Goal: Task Accomplishment & Management: Complete application form

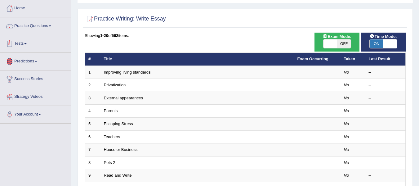
scroll to position [31, 0]
click at [43, 25] on link "Practice Questions" at bounding box center [35, 24] width 71 height 15
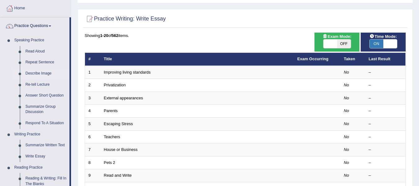
click at [42, 75] on link "Describe Image" at bounding box center [46, 73] width 47 height 11
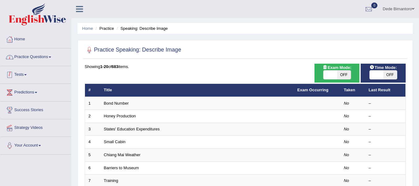
click at [40, 61] on link "Practice Questions" at bounding box center [35, 55] width 71 height 15
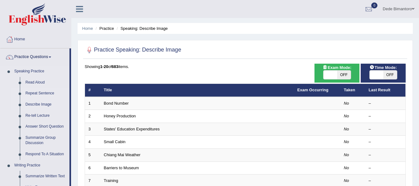
click at [39, 96] on link "Repeat Sentence" at bounding box center [46, 93] width 47 height 11
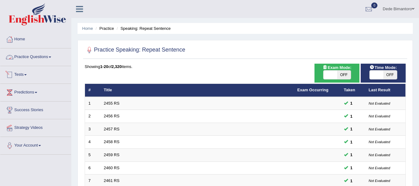
click at [42, 55] on link "Practice Questions" at bounding box center [35, 55] width 71 height 15
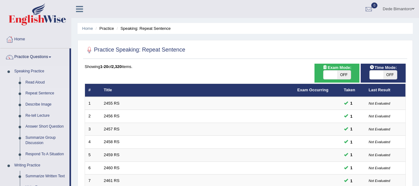
click at [36, 103] on link "Describe Image" at bounding box center [46, 104] width 47 height 11
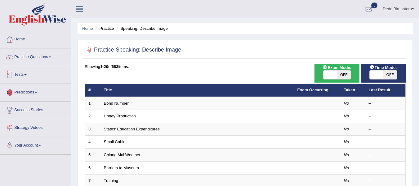
click at [46, 55] on link "Practice Questions" at bounding box center [35, 55] width 71 height 15
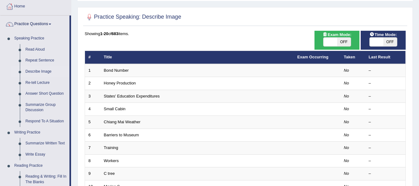
scroll to position [31, 0]
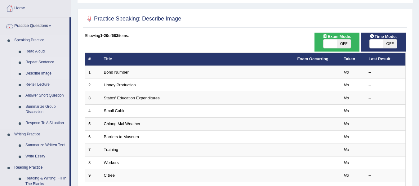
click at [43, 62] on link "Repeat Sentence" at bounding box center [46, 62] width 47 height 11
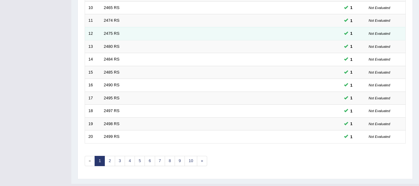
scroll to position [225, 0]
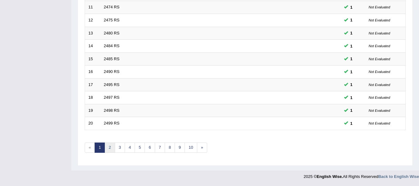
click at [109, 148] on link "2" at bounding box center [109, 147] width 10 height 10
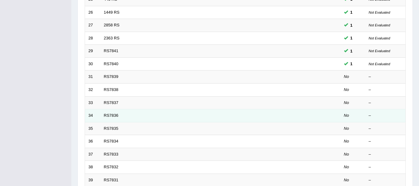
scroll to position [155, 0]
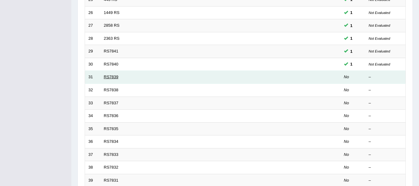
click at [111, 77] on link "RS7839" at bounding box center [111, 76] width 15 height 5
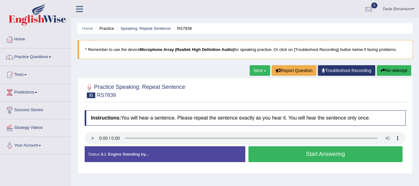
scroll to position [62, 0]
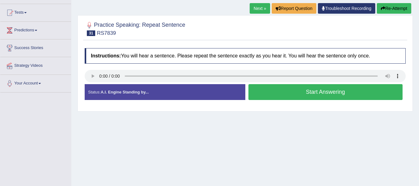
click at [328, 93] on button "Start Answering" at bounding box center [325, 92] width 154 height 16
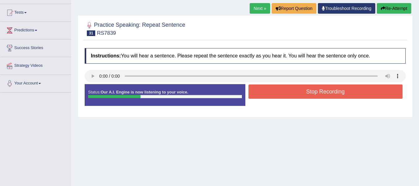
click at [328, 93] on button "Stop Recording" at bounding box center [325, 91] width 154 height 14
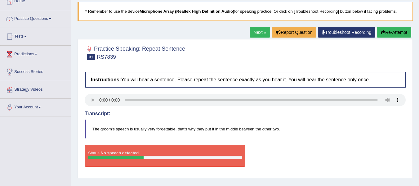
scroll to position [16, 0]
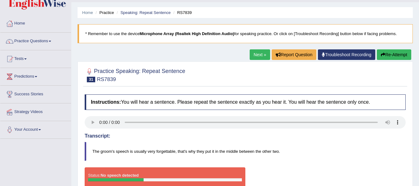
click at [259, 60] on div "Next » Report Question Troubleshoot Recording Re-Attempt" at bounding box center [330, 55] width 163 height 12
click at [257, 52] on link "Next »" at bounding box center [259, 54] width 20 height 11
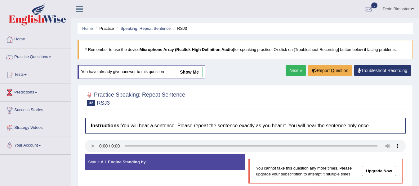
click at [149, 25] on ul "Home Practice Speaking: Repeat Sentence RSJ3" at bounding box center [244, 28] width 335 height 11
click at [150, 28] on link "Speaking: Repeat Sentence" at bounding box center [145, 28] width 50 height 5
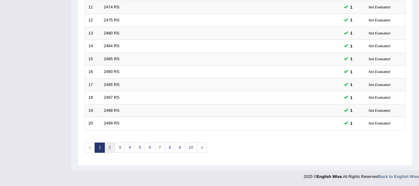
click at [106, 149] on link "2" at bounding box center [109, 147] width 10 height 10
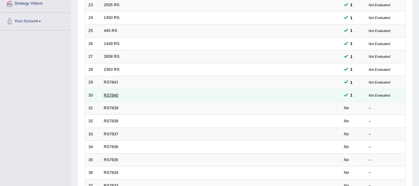
click at [111, 95] on link "RS7840" at bounding box center [111, 95] width 15 height 5
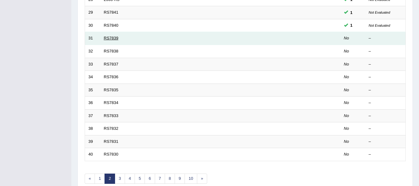
click at [112, 38] on link "RS7839" at bounding box center [111, 38] width 15 height 5
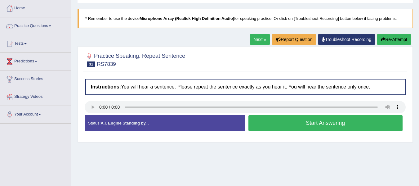
click at [298, 124] on button "Start Answering" at bounding box center [325, 123] width 154 height 16
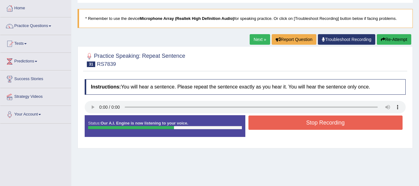
click at [298, 124] on button "Stop Recording" at bounding box center [325, 122] width 154 height 14
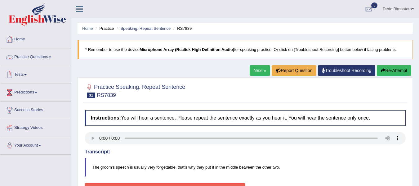
click at [19, 41] on link "Home" at bounding box center [35, 38] width 71 height 15
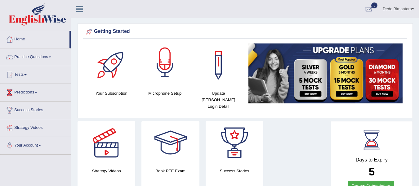
click at [163, 73] on div at bounding box center [164, 64] width 43 height 43
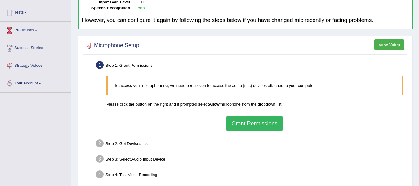
scroll to position [62, 0]
click at [251, 124] on button "Grant Permissions" at bounding box center [254, 123] width 56 height 14
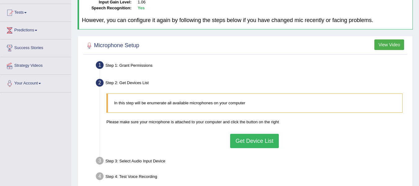
click at [249, 138] on button "Get Device List" at bounding box center [254, 141] width 48 height 14
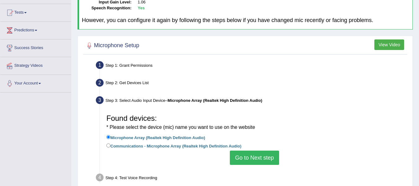
scroll to position [124, 0]
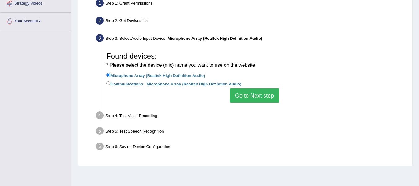
click at [257, 98] on button "Go to Next step" at bounding box center [254, 95] width 49 height 14
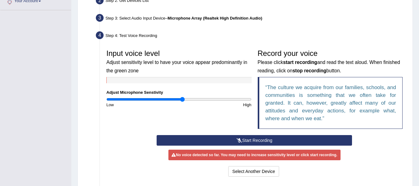
scroll to position [155, 0]
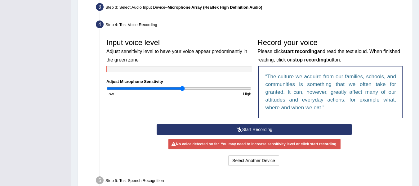
click at [241, 125] on button "Start Recording" at bounding box center [253, 129] width 195 height 11
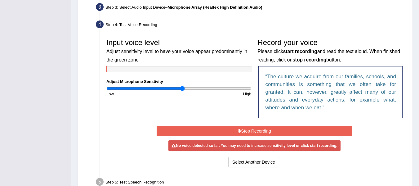
click at [244, 131] on button "Stop Recording" at bounding box center [253, 130] width 195 height 11
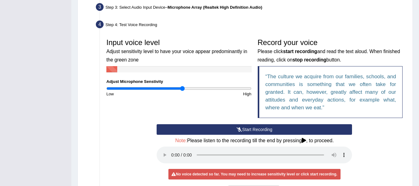
click at [236, 130] on icon at bounding box center [239, 129] width 6 height 4
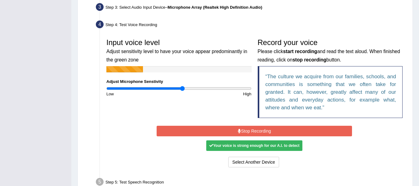
click at [236, 130] on button "Stop Recording" at bounding box center [253, 130] width 195 height 11
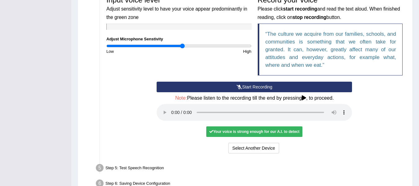
scroll to position [217, 0]
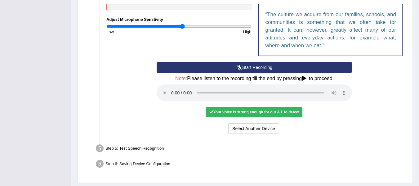
click at [245, 65] on button "Start Recording" at bounding box center [253, 67] width 195 height 11
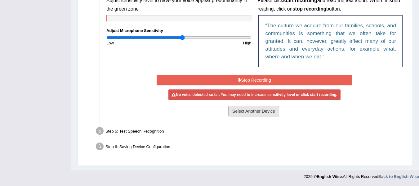
scroll to position [175, 0]
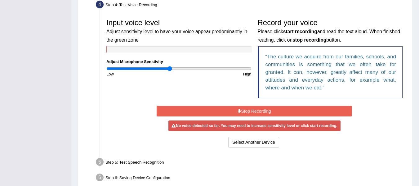
drag, startPoint x: 180, startPoint y: 68, endPoint x: 170, endPoint y: 73, distance: 11.8
click at [170, 71] on input "range" at bounding box center [178, 68] width 145 height 5
type input "0.94"
click at [174, 69] on input "range" at bounding box center [178, 68] width 145 height 5
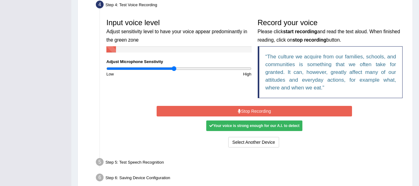
click at [220, 106] on button "Stop Recording" at bounding box center [253, 111] width 195 height 11
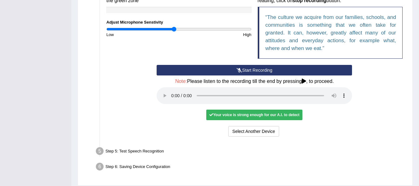
scroll to position [203, 0]
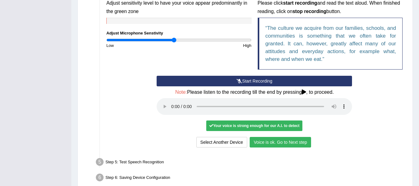
click at [281, 140] on button "Voice is ok. Go to Next step" at bounding box center [279, 142] width 61 height 11
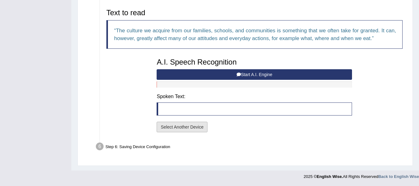
scroll to position [197, 0]
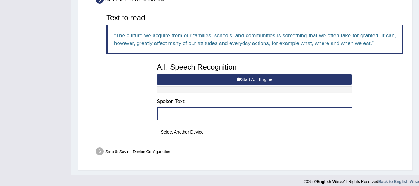
click at [216, 79] on button "Start A.I. Engine" at bounding box center [253, 79] width 195 height 11
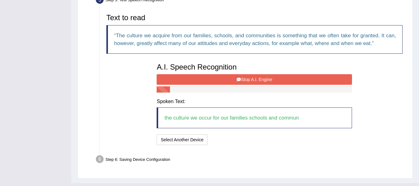
click at [216, 79] on button "Stop A.I. Engine" at bounding box center [253, 79] width 195 height 11
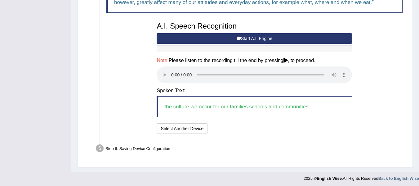
scroll to position [240, 0]
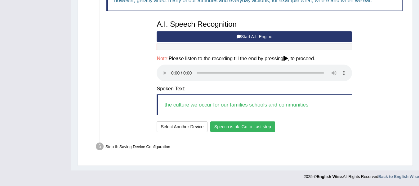
click at [225, 127] on button "Speech is ok. Go to Last step" at bounding box center [242, 126] width 65 height 11
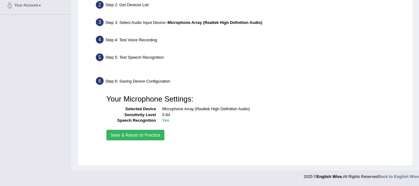
scroll to position [140, 0]
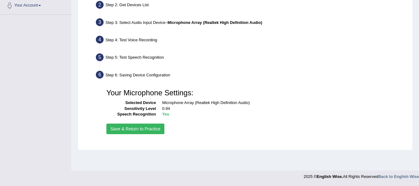
click at [149, 127] on button "Save & Return to Practice" at bounding box center [135, 128] width 58 height 11
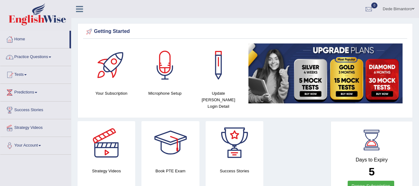
click at [50, 57] on link "Practice Questions" at bounding box center [35, 55] width 71 height 15
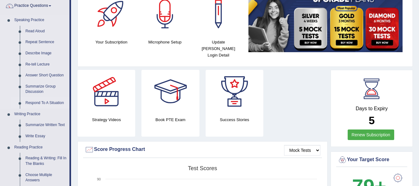
scroll to position [62, 0]
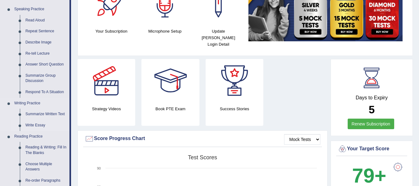
click at [39, 123] on link "Write Essay" at bounding box center [46, 125] width 47 height 11
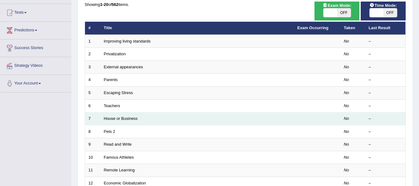
scroll to position [31, 0]
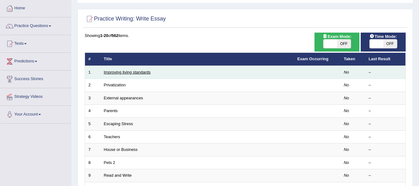
click at [140, 71] on link "Improving living standards" at bounding box center [127, 72] width 47 height 5
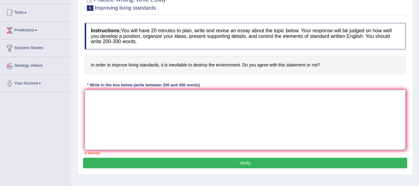
click at [209, 97] on textarea at bounding box center [245, 120] width 321 height 60
click at [161, 102] on textarea at bounding box center [245, 120] width 321 height 60
type textarea "n"
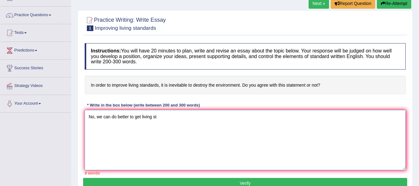
scroll to position [31, 0]
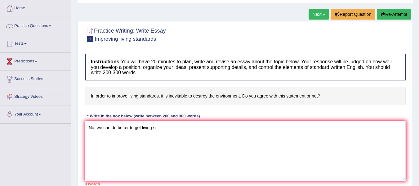
drag, startPoint x: 90, startPoint y: 97, endPoint x: 155, endPoint y: 91, distance: 64.8
click at [155, 91] on h4 "In order to improve living standards, it is inevitable to destroy the environme…" at bounding box center [245, 95] width 321 height 19
drag, startPoint x: 161, startPoint y: 129, endPoint x: 158, endPoint y: 129, distance: 3.1
click at [158, 129] on textarea "No, we can do better to get living st" at bounding box center [245, 151] width 321 height 60
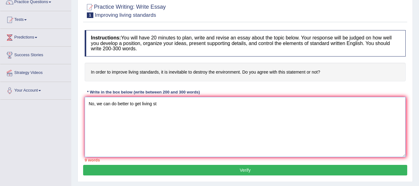
scroll to position [62, 0]
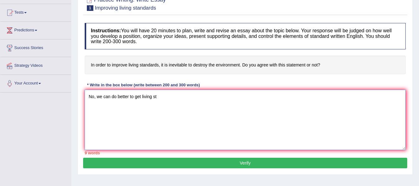
drag, startPoint x: 167, startPoint y: 98, endPoint x: 89, endPoint y: 107, distance: 78.8
click at [89, 107] on textarea "No, we can do better to get living st" at bounding box center [245, 120] width 321 height 60
paste textarea "The increasing influence of (essay topic) on our lives has ignited numerous dis…"
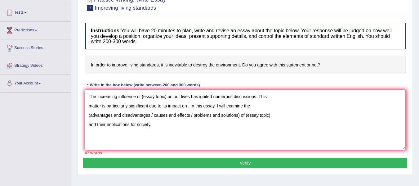
click at [280, 99] on textarea "The increasing influence of (essay topic) on our lives has ignited numerous dis…" at bounding box center [245, 120] width 321 height 60
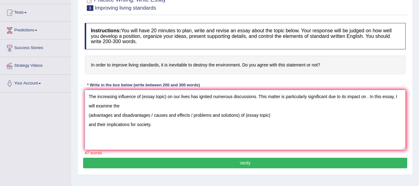
drag, startPoint x: 166, startPoint y: 96, endPoint x: 142, endPoint y: 96, distance: 24.5
click at [142, 96] on textarea "The increasing influence of (essay topic) on our lives has ignited numerous dis…" at bounding box center [245, 120] width 321 height 60
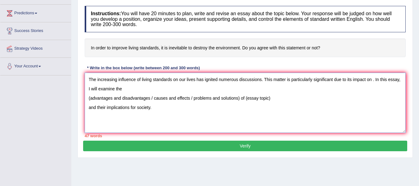
scroll to position [93, 0]
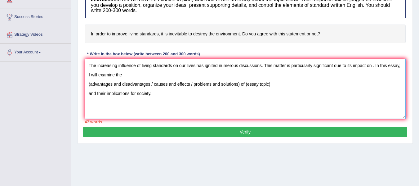
click at [128, 77] on textarea "The increasing influence of living standards on our lives has ignited numerous …" at bounding box center [245, 89] width 321 height 60
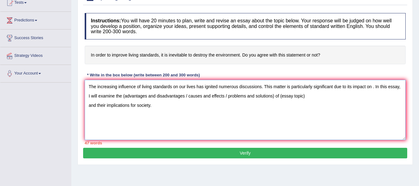
scroll to position [62, 0]
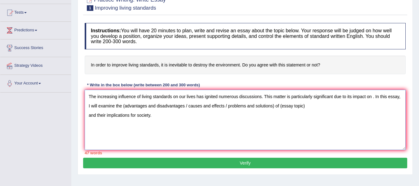
click at [142, 96] on textarea "The increasing influence of living standards on our lives has ignited numerous …" at bounding box center [245, 120] width 321 height 60
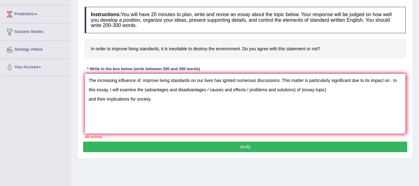
scroll to position [93, 0]
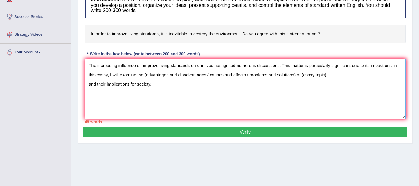
click at [391, 66] on textarea "The increasing influence of improve living standards on our lives has ignited n…" at bounding box center [245, 89] width 321 height 60
click at [199, 76] on textarea "The increasing influence of improve living standards on our lives has ignited n…" at bounding box center [245, 89] width 321 height 60
click at [261, 74] on textarea "The increasing influence of improve living standards on our lives has ignited n…" at bounding box center [245, 89] width 321 height 60
drag, startPoint x: 259, startPoint y: 75, endPoint x: 348, endPoint y: 71, distance: 89.3
click at [348, 71] on textarea "The increasing influence of improve living standards on our lives has ignited n…" at bounding box center [245, 89] width 321 height 60
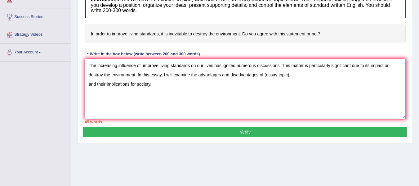
drag, startPoint x: 264, startPoint y: 76, endPoint x: 289, endPoint y: 74, distance: 25.5
click at [289, 74] on textarea "The increasing influence of improve living standards on our lives has ignited n…" at bounding box center [245, 89] width 321 height 60
click at [142, 65] on textarea "The increasing influence of improve living standards on our lives has ignited n…" at bounding box center [245, 89] width 321 height 60
click at [155, 66] on textarea "The increasing influence of improve living standards on our lives has ignited n…" at bounding box center [245, 89] width 321 height 60
click at [301, 76] on textarea "The increasing influence of improving living standards on our lives has ignited…" at bounding box center [245, 89] width 321 height 60
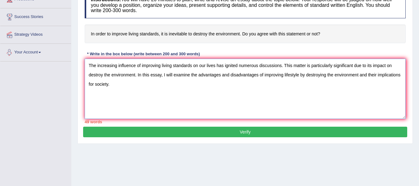
click at [143, 86] on textarea "The increasing influence of improving living standards on our lives has ignited…" at bounding box center [245, 89] width 321 height 60
paste textarea "One of the (primary advantages/ main causes / major problems) of (essay topic) …"
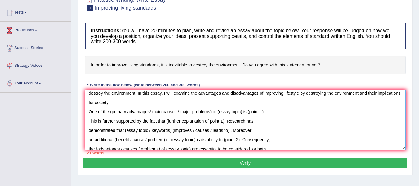
scroll to position [0, 0]
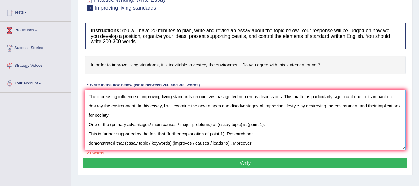
click at [272, 125] on textarea "The increasing influence of improving living standards on our lives has ignited…" at bounding box center [245, 120] width 321 height 60
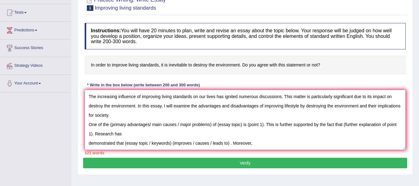
click at [136, 136] on textarea "The increasing influence of improving living standards on our lives has ignited…" at bounding box center [245, 120] width 321 height 60
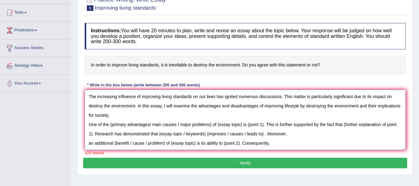
click at [292, 134] on textarea "The increasing influence of improving living standards on our lives has ignited…" at bounding box center [245, 120] width 321 height 60
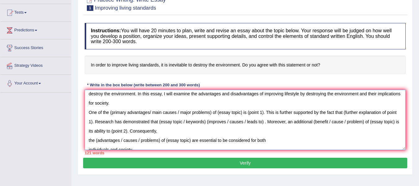
scroll to position [19, 0]
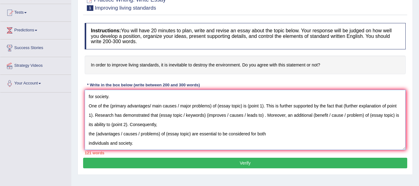
click at [175, 125] on textarea "The increasing influence of improving living standards on our lives has ignited…" at bounding box center [245, 120] width 321 height 60
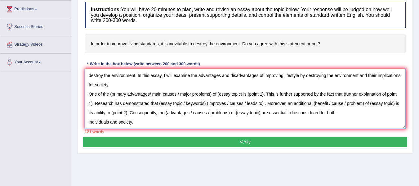
scroll to position [93, 0]
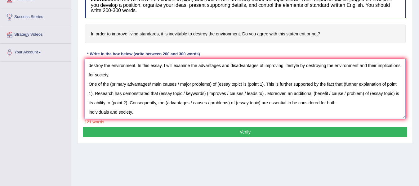
click at [346, 102] on textarea "The increasing influence of improving living standards on our lives has ignited…" at bounding box center [245, 89] width 321 height 60
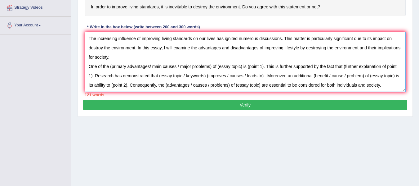
scroll to position [109, 0]
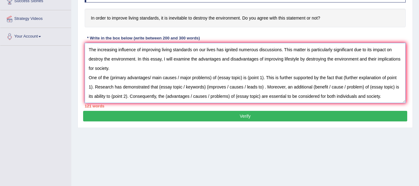
click at [113, 75] on textarea "The increasing influence of improving living standards on our lives has ignited…" at bounding box center [245, 73] width 321 height 60
click at [332, 89] on textarea "The increasing influence of improving living standards on our lives has ignited…" at bounding box center [245, 73] width 321 height 60
click at [112, 78] on textarea "The increasing influence of improving living standards on our lives has ignited…" at bounding box center [245, 73] width 321 height 60
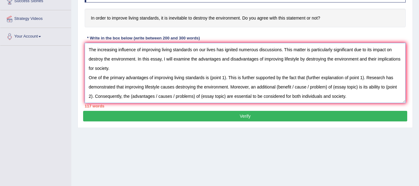
click at [145, 81] on textarea "The increasing influence of improving living standards on our lives has ignited…" at bounding box center [245, 73] width 321 height 60
paste textarea "However, (alongside the benefits, there are drawbacks of / along with the cause…"
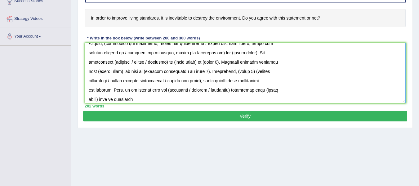
scroll to position [31, 0]
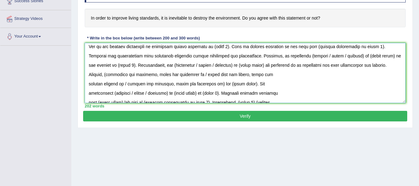
click at [277, 75] on textarea at bounding box center [245, 73] width 321 height 60
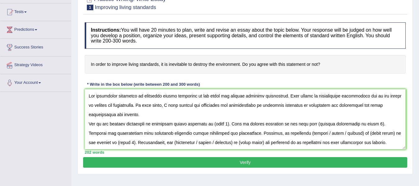
scroll to position [78, 0]
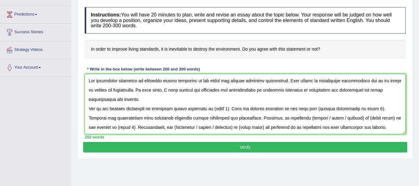
drag, startPoint x: 363, startPoint y: 107, endPoint x: 306, endPoint y: 109, distance: 57.1
click at [306, 109] on textarea at bounding box center [245, 104] width 321 height 60
click at [126, 108] on textarea at bounding box center [245, 104] width 321 height 60
drag, startPoint x: 231, startPoint y: 110, endPoint x: 215, endPoint y: 112, distance: 16.0
click at [215, 112] on textarea at bounding box center [245, 104] width 321 height 60
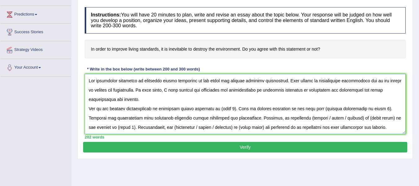
click at [215, 112] on textarea at bounding box center [245, 104] width 321 height 60
drag, startPoint x: 231, startPoint y: 107, endPoint x: 215, endPoint y: 110, distance: 15.8
click at [215, 110] on textarea at bounding box center [245, 104] width 321 height 60
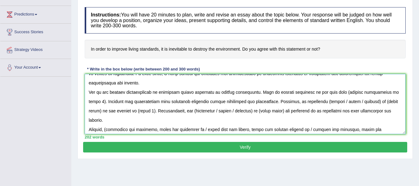
scroll to position [19, 0]
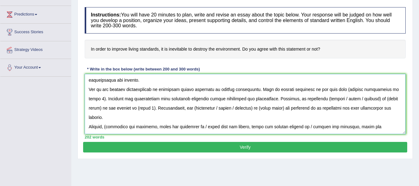
click at [379, 130] on textarea at bounding box center [245, 104] width 321 height 60
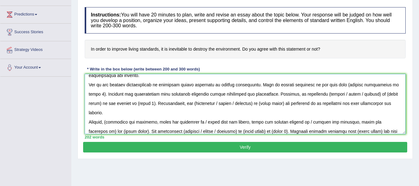
scroll to position [33, 0]
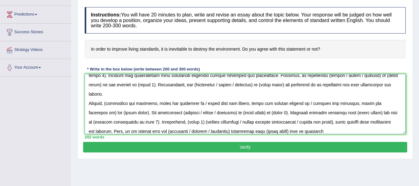
paste textarea "To conclude, (essay topic) offers notable (benefits / causes / problems) as wel…"
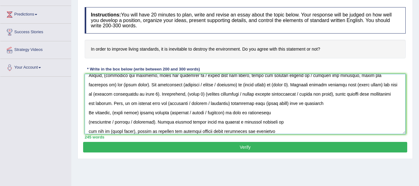
click at [271, 102] on textarea at bounding box center [245, 104] width 321 height 60
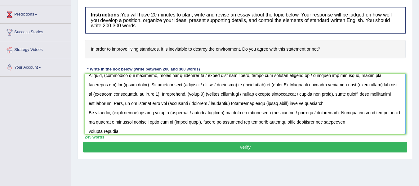
scroll to position [65, 0]
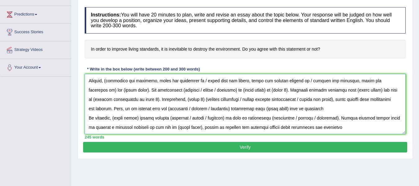
click at [336, 118] on textarea at bounding box center [245, 104] width 321 height 60
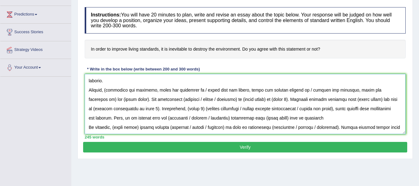
drag, startPoint x: 138, startPoint y: 118, endPoint x: 131, endPoint y: 120, distance: 7.0
click at [131, 120] on textarea at bounding box center [245, 104] width 321 height 60
drag, startPoint x: 139, startPoint y: 118, endPoint x: 114, endPoint y: 122, distance: 24.6
click at [114, 122] on textarea at bounding box center [245, 104] width 321 height 60
drag, startPoint x: 247, startPoint y: 118, endPoint x: 190, endPoint y: 122, distance: 57.8
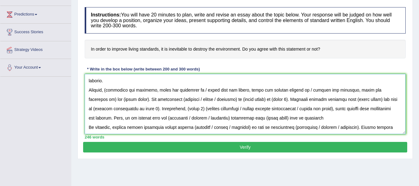
click at [190, 122] on textarea at bounding box center [245, 104] width 321 height 60
drag, startPoint x: 310, startPoint y: 117, endPoint x: 250, endPoint y: 121, distance: 59.9
click at [250, 121] on textarea at bounding box center [245, 104] width 321 height 60
click at [251, 121] on textarea at bounding box center [245, 104] width 321 height 60
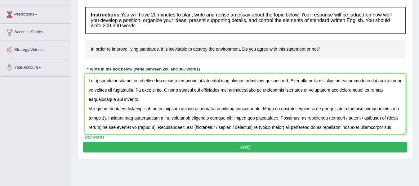
scroll to position [31, 0]
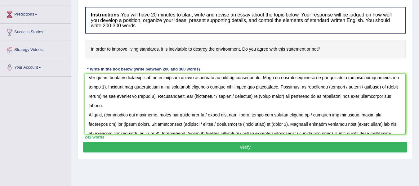
click at [197, 111] on textarea at bounding box center [245, 104] width 321 height 60
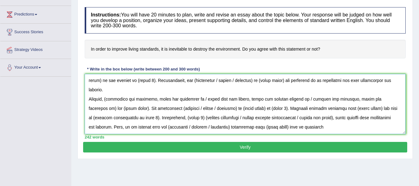
scroll to position [56, 0]
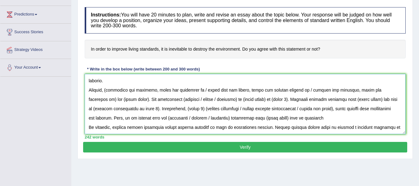
drag, startPoint x: 199, startPoint y: 89, endPoint x: 145, endPoint y: 92, distance: 54.3
click at [145, 92] on textarea at bounding box center [245, 104] width 321 height 60
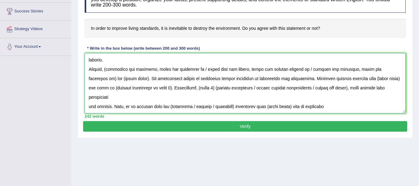
scroll to position [109, 0]
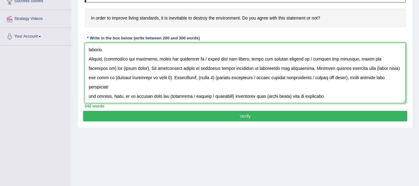
drag, startPoint x: 357, startPoint y: 58, endPoint x: 333, endPoint y: 61, distance: 24.7
click at [333, 61] on textarea at bounding box center [245, 73] width 321 height 60
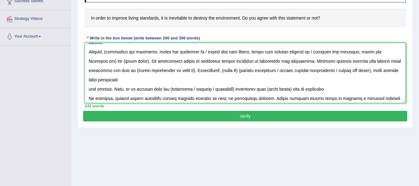
scroll to position [65, 0]
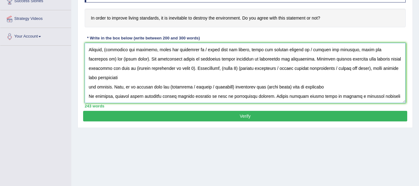
click at [150, 70] on textarea at bounding box center [245, 73] width 321 height 60
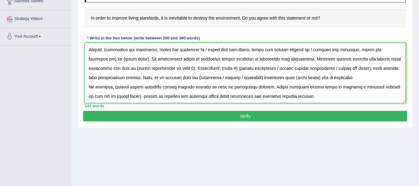
scroll to position [56, 0]
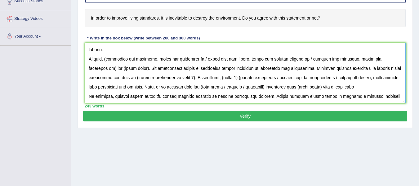
drag, startPoint x: 301, startPoint y: 78, endPoint x: 278, endPoint y: 78, distance: 23.2
click at [278, 78] on textarea at bounding box center [245, 73] width 321 height 60
drag, startPoint x: 245, startPoint y: 78, endPoint x: 224, endPoint y: 77, distance: 20.8
click at [224, 77] on textarea at bounding box center [245, 73] width 321 height 60
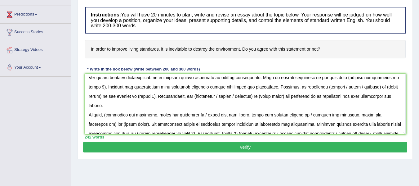
scroll to position [0, 0]
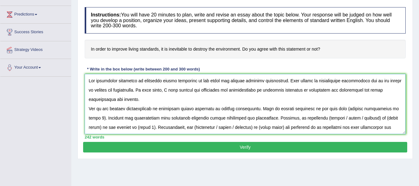
drag, startPoint x: 131, startPoint y: 109, endPoint x: 126, endPoint y: 109, distance: 4.6
click at [126, 109] on textarea at bounding box center [245, 104] width 321 height 60
drag, startPoint x: 209, startPoint y: 108, endPoint x: 249, endPoint y: 107, distance: 39.4
click at [249, 107] on textarea at bounding box center [245, 104] width 321 height 60
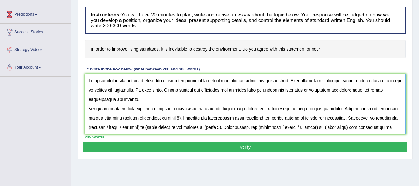
drag, startPoint x: 171, startPoint y: 118, endPoint x: 162, endPoint y: 120, distance: 8.8
click at [162, 120] on textarea at bounding box center [245, 104] width 321 height 60
click at [171, 119] on textarea at bounding box center [245, 104] width 321 height 60
drag, startPoint x: 170, startPoint y: 118, endPoint x: 113, endPoint y: 118, distance: 57.0
click at [113, 118] on textarea at bounding box center [245, 104] width 321 height 60
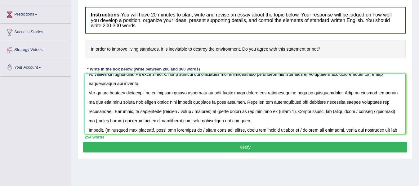
scroll to position [31, 0]
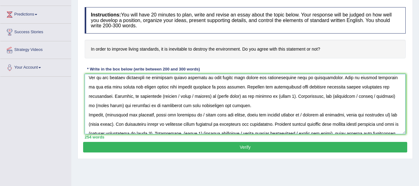
click at [319, 86] on textarea at bounding box center [245, 104] width 321 height 60
drag, startPoint x: 353, startPoint y: 87, endPoint x: 373, endPoint y: 85, distance: 19.7
click at [373, 85] on textarea at bounding box center [245, 104] width 321 height 60
click at [342, 88] on textarea at bounding box center [245, 104] width 321 height 60
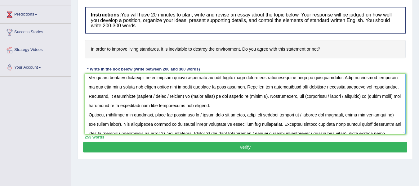
drag, startPoint x: 364, startPoint y: 87, endPoint x: 372, endPoint y: 83, distance: 8.5
click at [372, 83] on textarea at bounding box center [245, 104] width 321 height 60
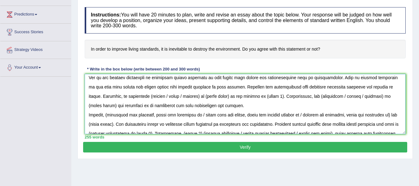
drag, startPoint x: 136, startPoint y: 97, endPoint x: 151, endPoint y: 105, distance: 17.2
click at [136, 97] on textarea at bounding box center [245, 104] width 321 height 60
drag, startPoint x: 229, startPoint y: 95, endPoint x: 243, endPoint y: 114, distance: 23.4
click at [244, 98] on textarea at bounding box center [245, 104] width 321 height 60
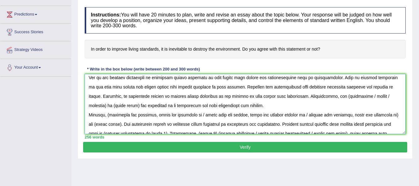
click at [320, 97] on textarea at bounding box center [245, 104] width 321 height 60
drag, startPoint x: 342, startPoint y: 95, endPoint x: 383, endPoint y: 96, distance: 40.6
click at [383, 96] on textarea at bounding box center [245, 104] width 321 height 60
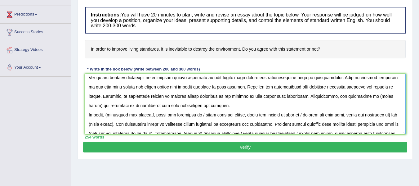
drag, startPoint x: 349, startPoint y: 96, endPoint x: 370, endPoint y: 101, distance: 21.9
click at [373, 98] on textarea at bounding box center [245, 104] width 321 height 60
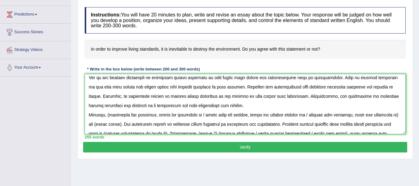
scroll to position [62, 0]
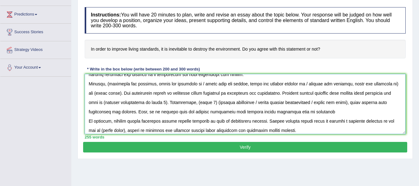
click at [109, 85] on textarea at bounding box center [245, 104] width 321 height 60
drag, startPoint x: 153, startPoint y: 83, endPoint x: 195, endPoint y: 86, distance: 41.9
click at [195, 86] on textarea at bounding box center [245, 104] width 321 height 60
click at [169, 84] on textarea at bounding box center [245, 104] width 321 height 60
drag, startPoint x: 200, startPoint y: 83, endPoint x: 384, endPoint y: 81, distance: 184.1
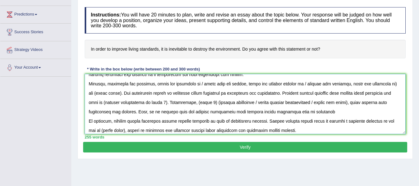
click at [384, 81] on textarea at bounding box center [245, 104] width 321 height 60
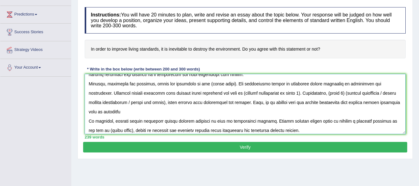
drag, startPoint x: 229, startPoint y: 84, endPoint x: 205, endPoint y: 85, distance: 24.5
click at [205, 85] on textarea at bounding box center [245, 104] width 321 height 60
drag, startPoint x: 329, startPoint y: 83, endPoint x: 348, endPoint y: 83, distance: 19.2
click at [348, 83] on textarea at bounding box center [245, 104] width 321 height 60
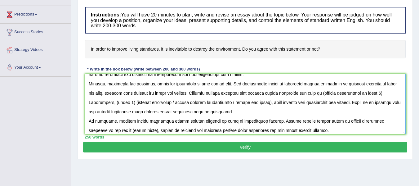
drag, startPoint x: 302, startPoint y: 93, endPoint x: 361, endPoint y: 91, distance: 58.3
click at [361, 91] on textarea at bounding box center [245, 104] width 321 height 60
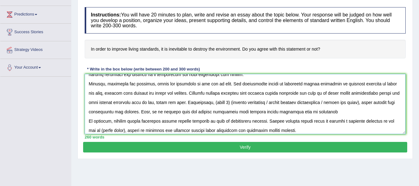
click at [203, 103] on textarea at bounding box center [245, 104] width 321 height 60
click at [244, 112] on textarea at bounding box center [245, 104] width 321 height 60
drag, startPoint x: 259, startPoint y: 112, endPoint x: 250, endPoint y: 112, distance: 9.0
click at [250, 112] on textarea at bounding box center [245, 104] width 321 height 60
click at [271, 112] on textarea at bounding box center [245, 104] width 321 height 60
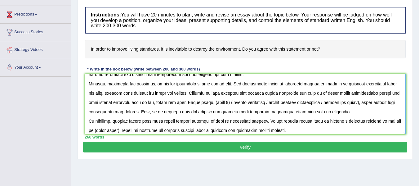
click at [271, 112] on textarea at bounding box center [245, 104] width 321 height 60
click at [213, 103] on textarea at bounding box center [245, 104] width 321 height 60
click at [202, 103] on textarea at bounding box center [245, 104] width 321 height 60
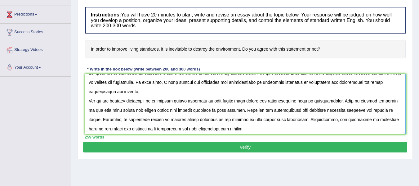
scroll to position [0, 0]
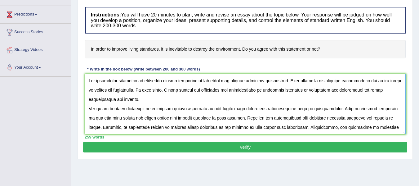
drag, startPoint x: 210, startPoint y: 77, endPoint x: 236, endPoint y: 84, distance: 26.9
click at [236, 84] on textarea at bounding box center [245, 104] width 321 height 60
click at [207, 108] on textarea at bounding box center [245, 104] width 321 height 60
drag, startPoint x: 210, startPoint y: 108, endPoint x: 255, endPoint y: 109, distance: 44.3
click at [255, 109] on textarea at bounding box center [245, 104] width 321 height 60
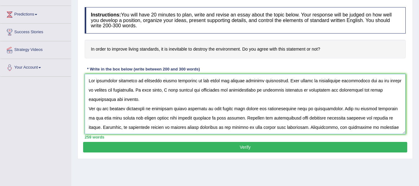
scroll to position [31, 0]
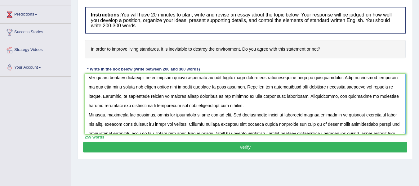
click at [225, 78] on textarea at bounding box center [245, 104] width 321 height 60
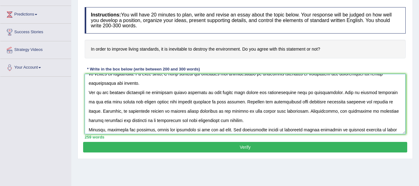
scroll to position [10, 0]
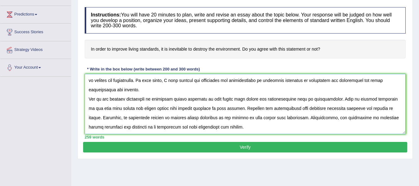
drag, startPoint x: 210, startPoint y: 78, endPoint x: 256, endPoint y: 100, distance: 50.9
click at [256, 100] on textarea at bounding box center [245, 104] width 321 height 60
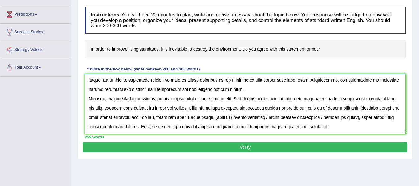
scroll to position [65, 0]
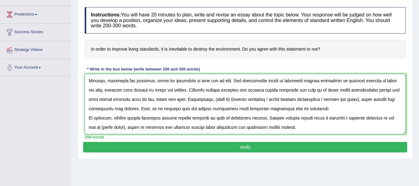
drag, startPoint x: 203, startPoint y: 99, endPoint x: 219, endPoint y: 98, distance: 15.5
click at [219, 98] on textarea at bounding box center [245, 104] width 321 height 60
drag, startPoint x: 252, startPoint y: 99, endPoint x: 354, endPoint y: 101, distance: 101.7
click at [354, 101] on textarea at bounding box center [245, 104] width 321 height 60
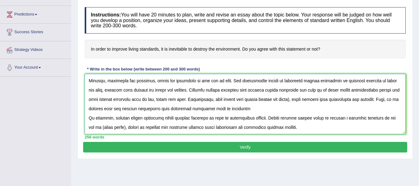
click at [284, 100] on textarea at bounding box center [245, 104] width 321 height 60
drag, startPoint x: 126, startPoint y: 128, endPoint x: 102, endPoint y: 128, distance: 24.5
click at [102, 128] on textarea at bounding box center [245, 104] width 321 height 60
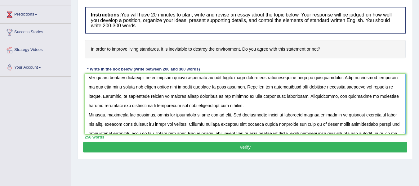
scroll to position [62, 0]
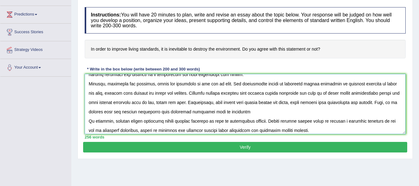
click at [203, 102] on textarea at bounding box center [245, 104] width 321 height 60
drag, startPoint x: 203, startPoint y: 103, endPoint x: 281, endPoint y: 103, distance: 78.1
click at [281, 103] on textarea at bounding box center [245, 104] width 321 height 60
click at [231, 114] on textarea at bounding box center [245, 104] width 321 height 60
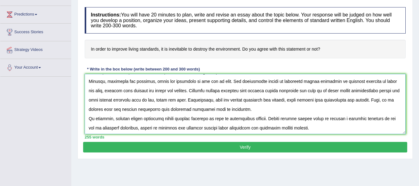
scroll to position [65, 0]
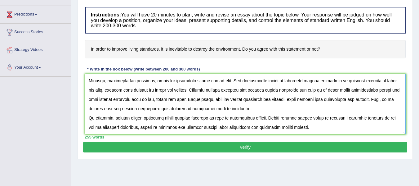
click at [133, 119] on textarea at bounding box center [245, 104] width 321 height 60
click at [108, 130] on textarea at bounding box center [245, 104] width 321 height 60
click at [135, 128] on textarea at bounding box center [245, 104] width 321 height 60
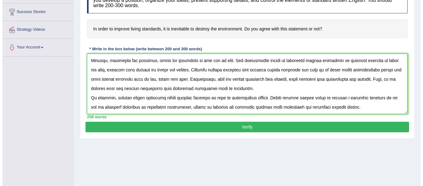
scroll to position [109, 0]
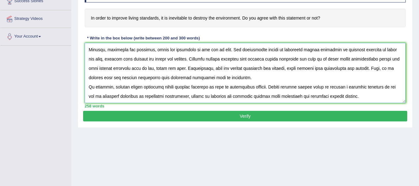
type textarea "The increasing influence of improving living standards on our lives has ignited…"
click at [230, 117] on button "Verify" at bounding box center [245, 116] width 324 height 11
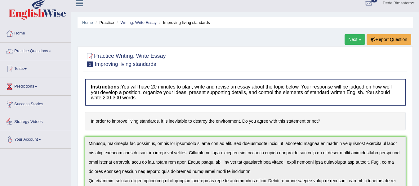
scroll to position [0, 0]
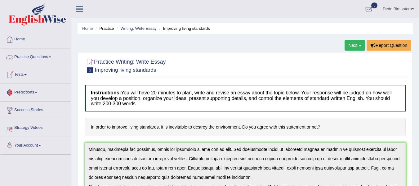
click at [51, 57] on span at bounding box center [50, 56] width 2 height 1
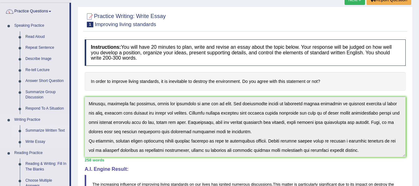
scroll to position [31, 0]
